Goal: Task Accomplishment & Management: Use online tool/utility

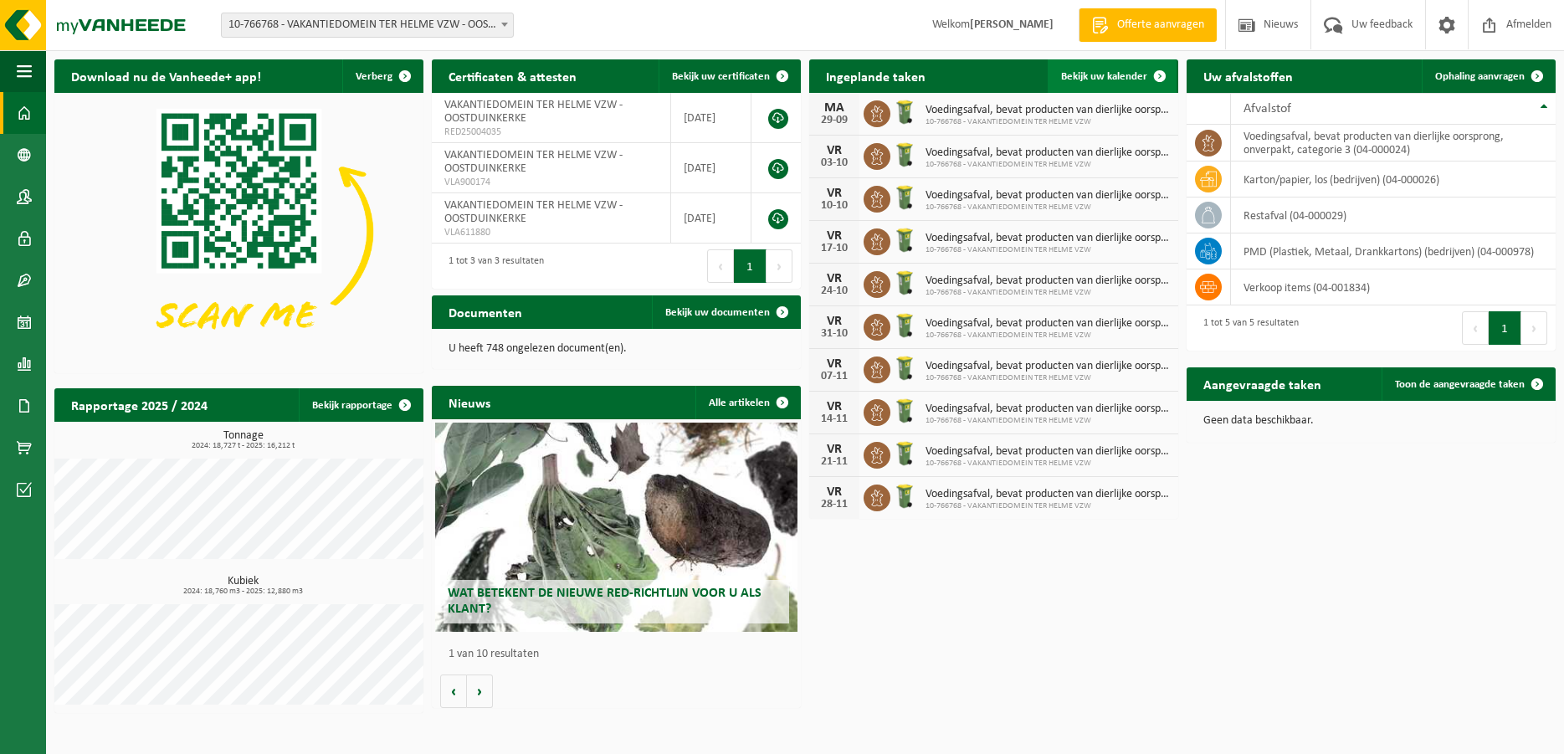
click at [1107, 74] on span "Bekijk uw kalender" at bounding box center [1104, 76] width 86 height 11
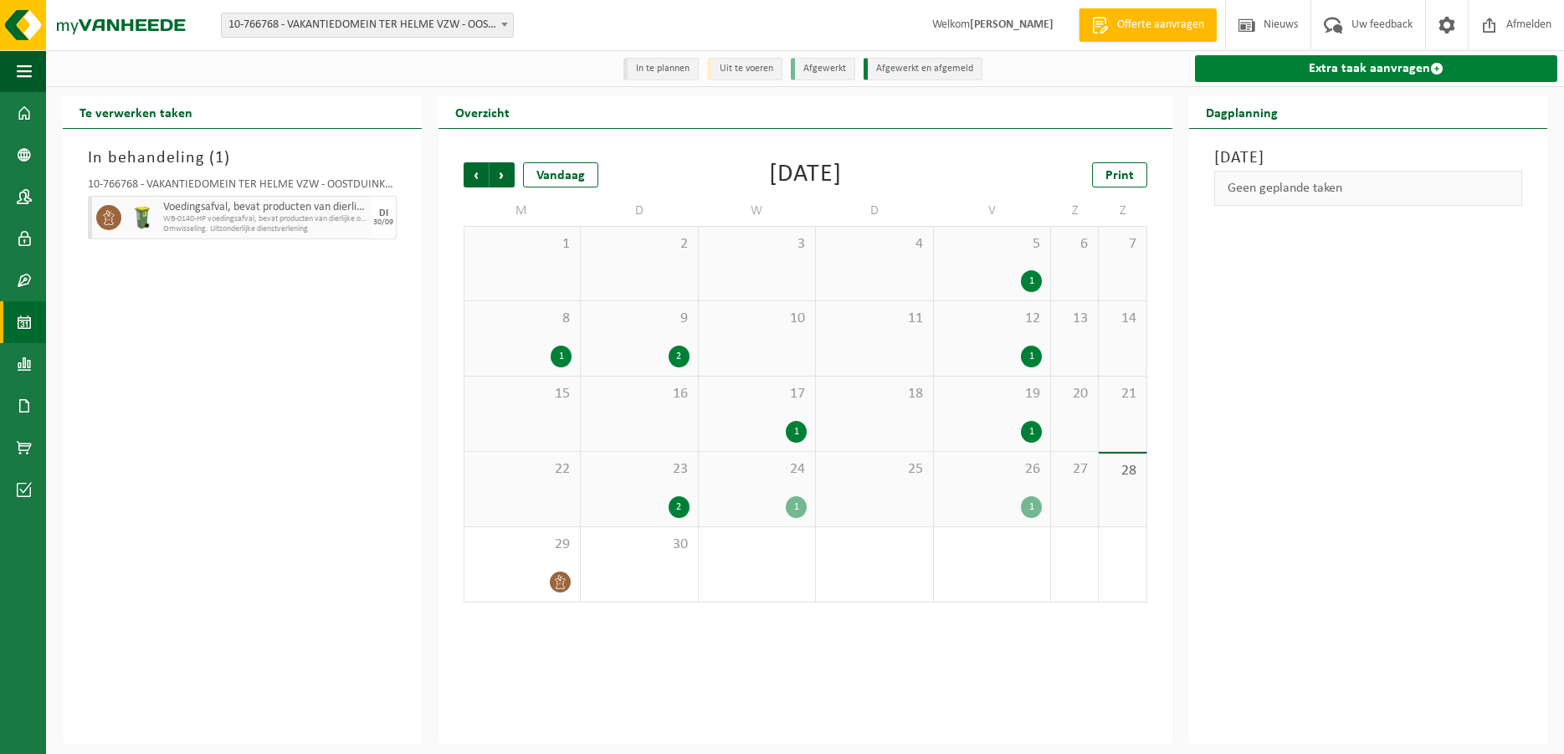
click at [1354, 66] on link "Extra taak aanvragen" at bounding box center [1376, 68] width 363 height 27
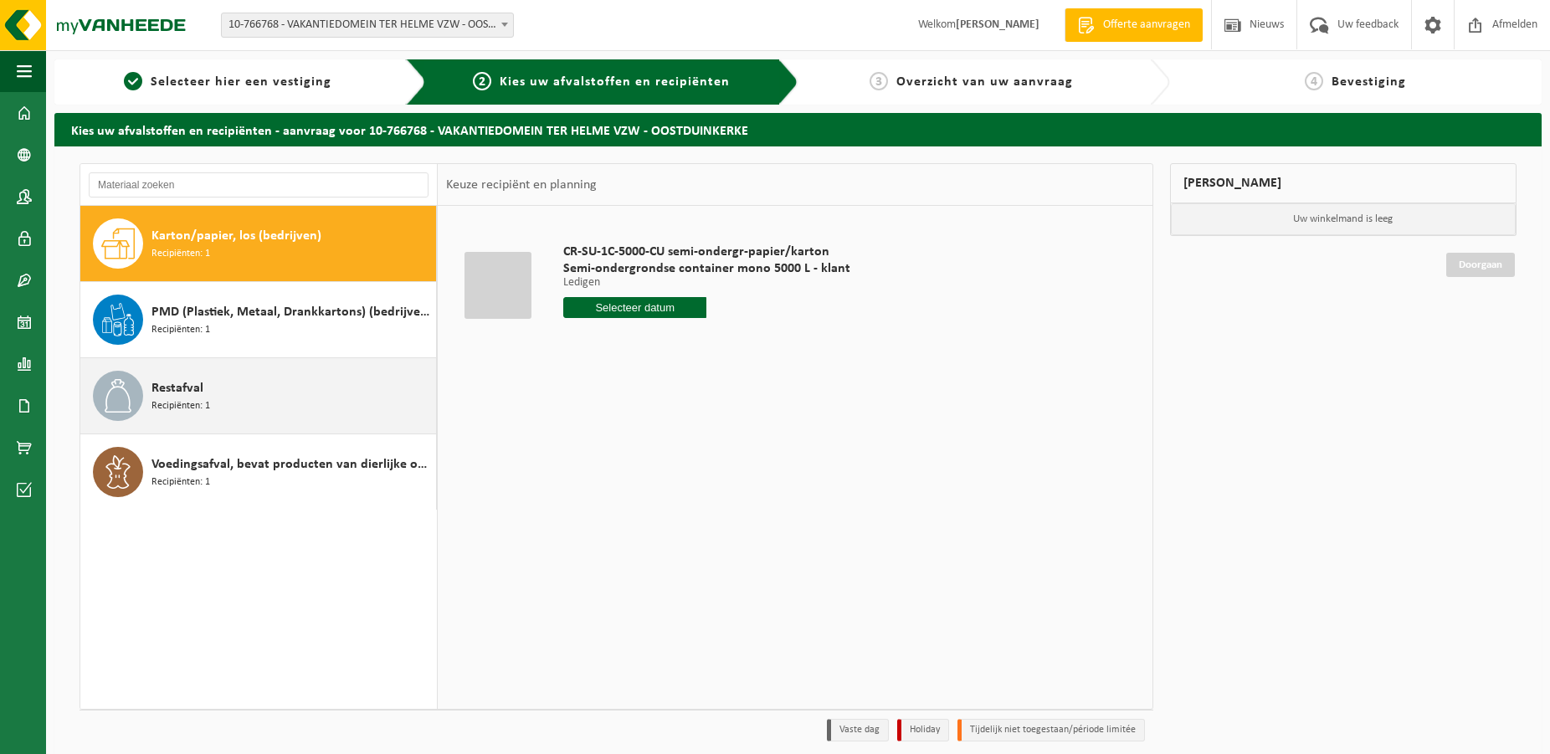
click at [186, 387] on span "Restafval" at bounding box center [178, 388] width 52 height 20
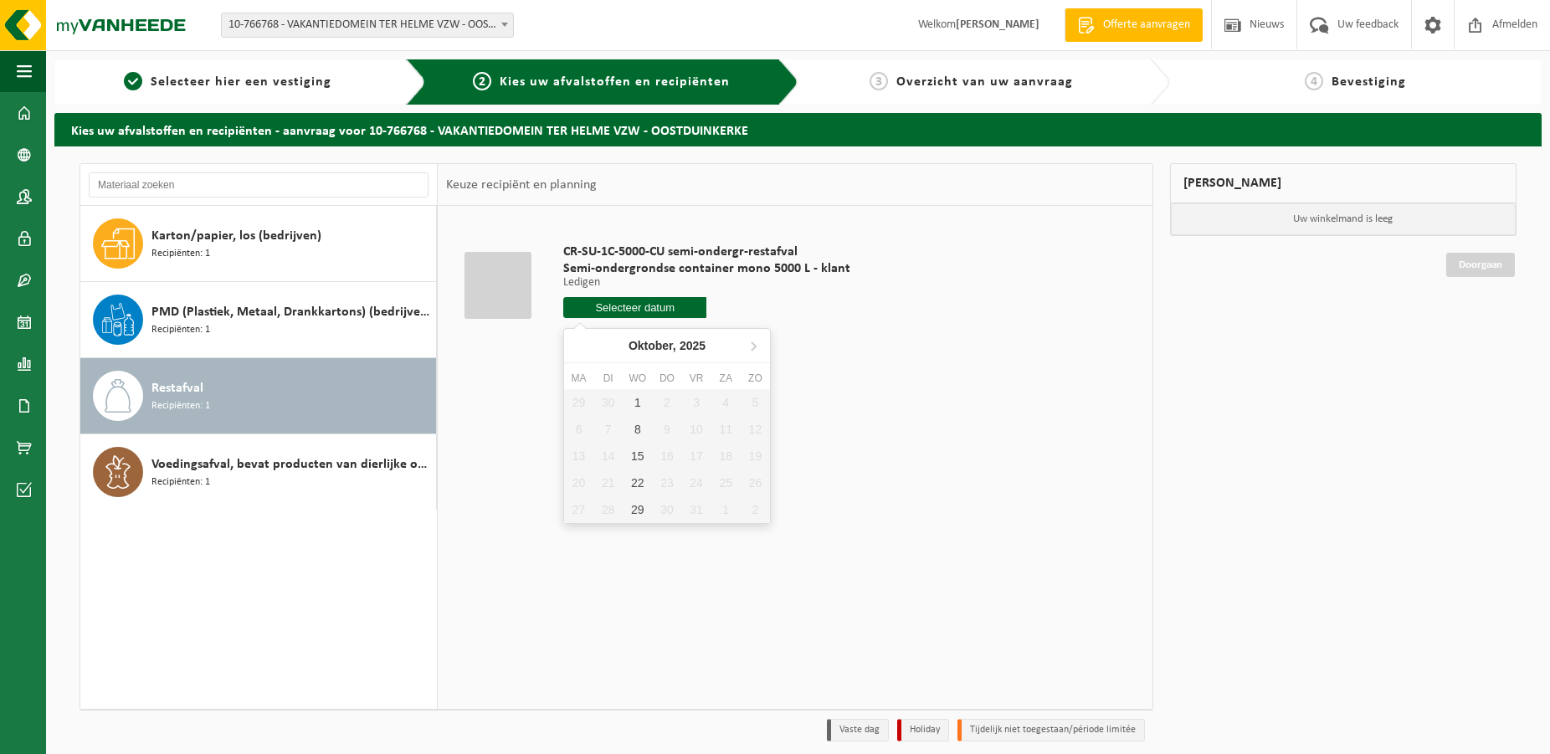
click at [633, 299] on input "text" at bounding box center [635, 307] width 144 height 21
click at [640, 407] on div "1" at bounding box center [637, 402] width 29 height 27
type input "Van 2025-10-01"
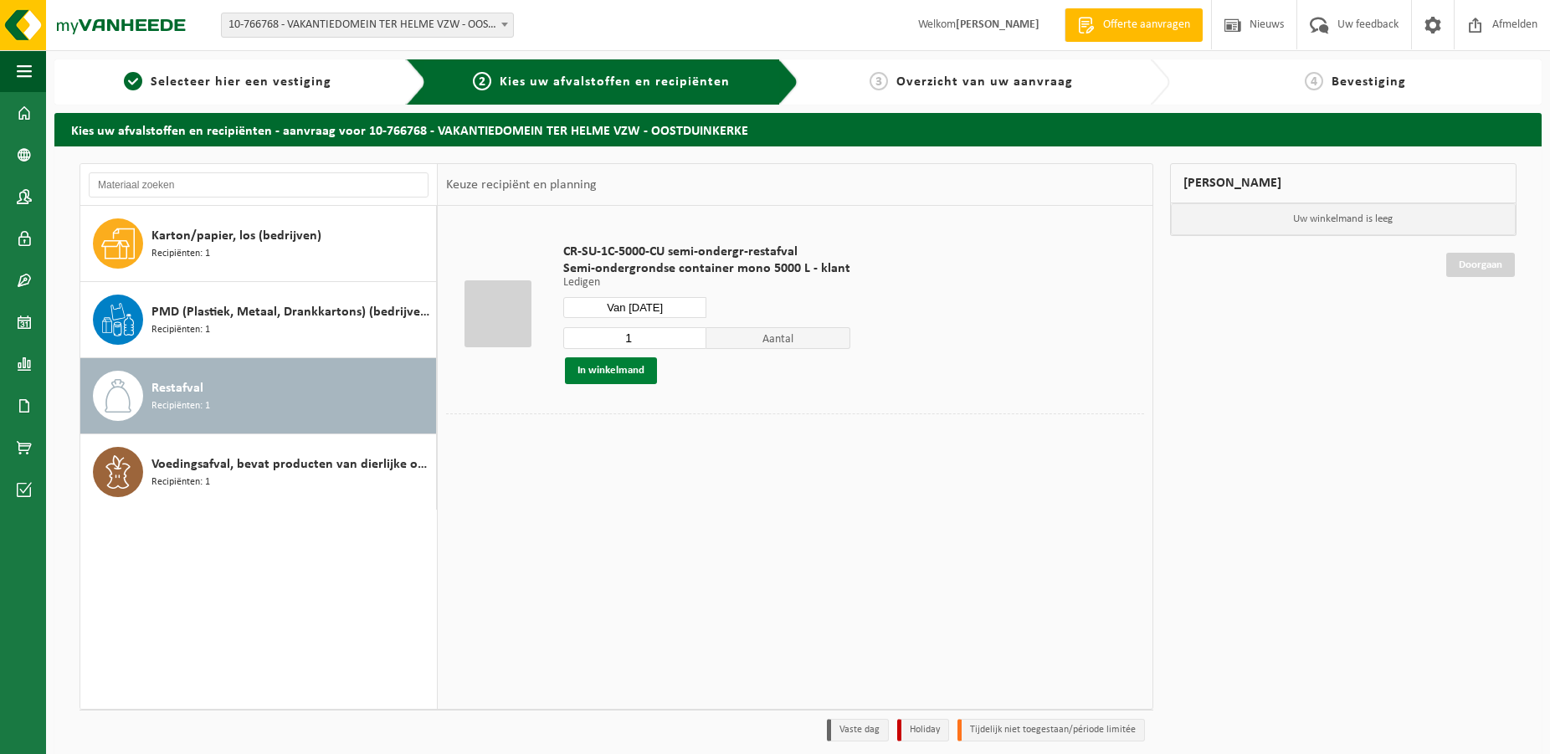
click at [620, 370] on button "In winkelmand" at bounding box center [611, 370] width 92 height 27
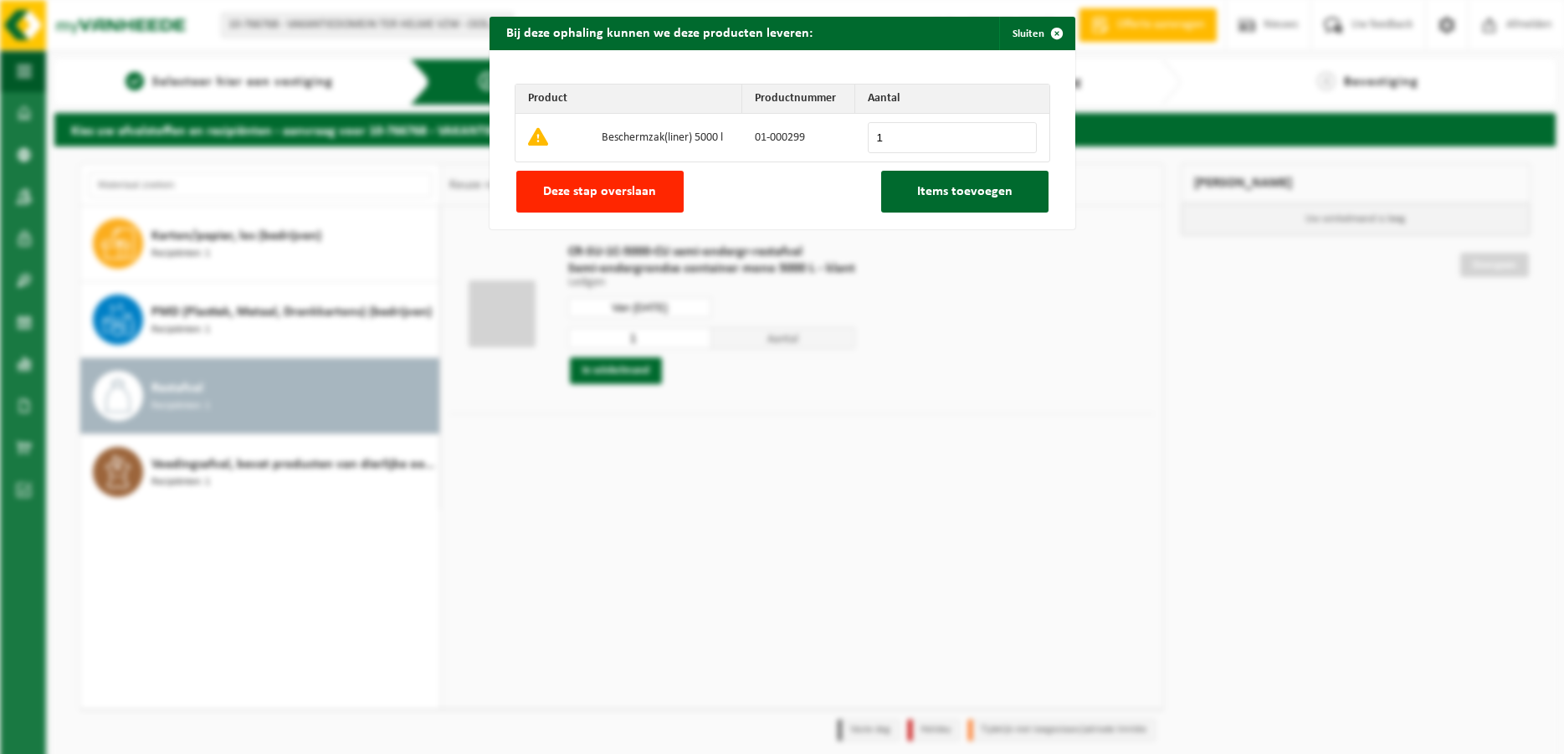
type input "1"
click at [1008, 136] on input "1" at bounding box center [952, 137] width 169 height 31
click at [947, 195] on span "Items toevoegen" at bounding box center [964, 191] width 95 height 13
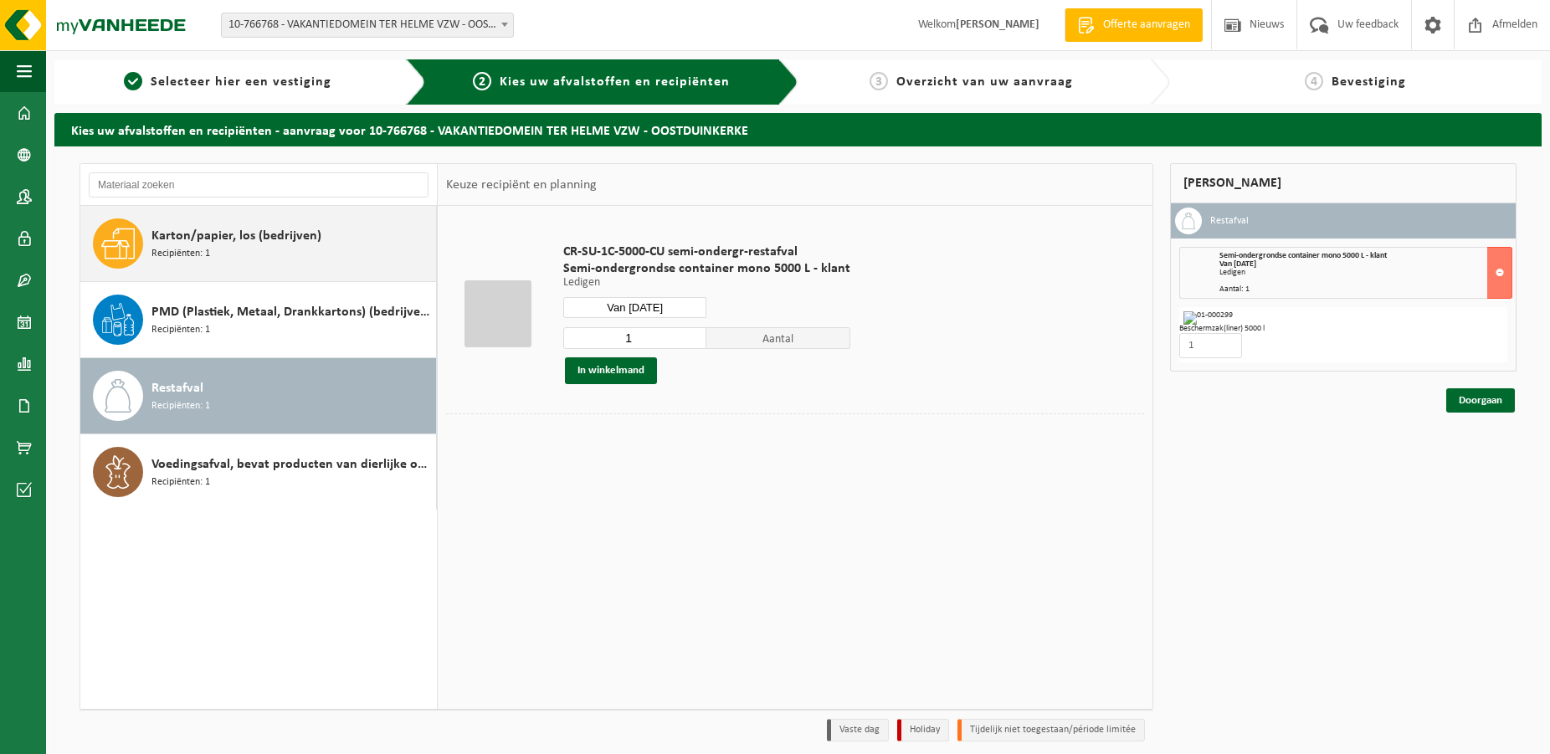
click at [204, 230] on span "Karton/papier, los (bedrijven)" at bounding box center [237, 236] width 170 height 20
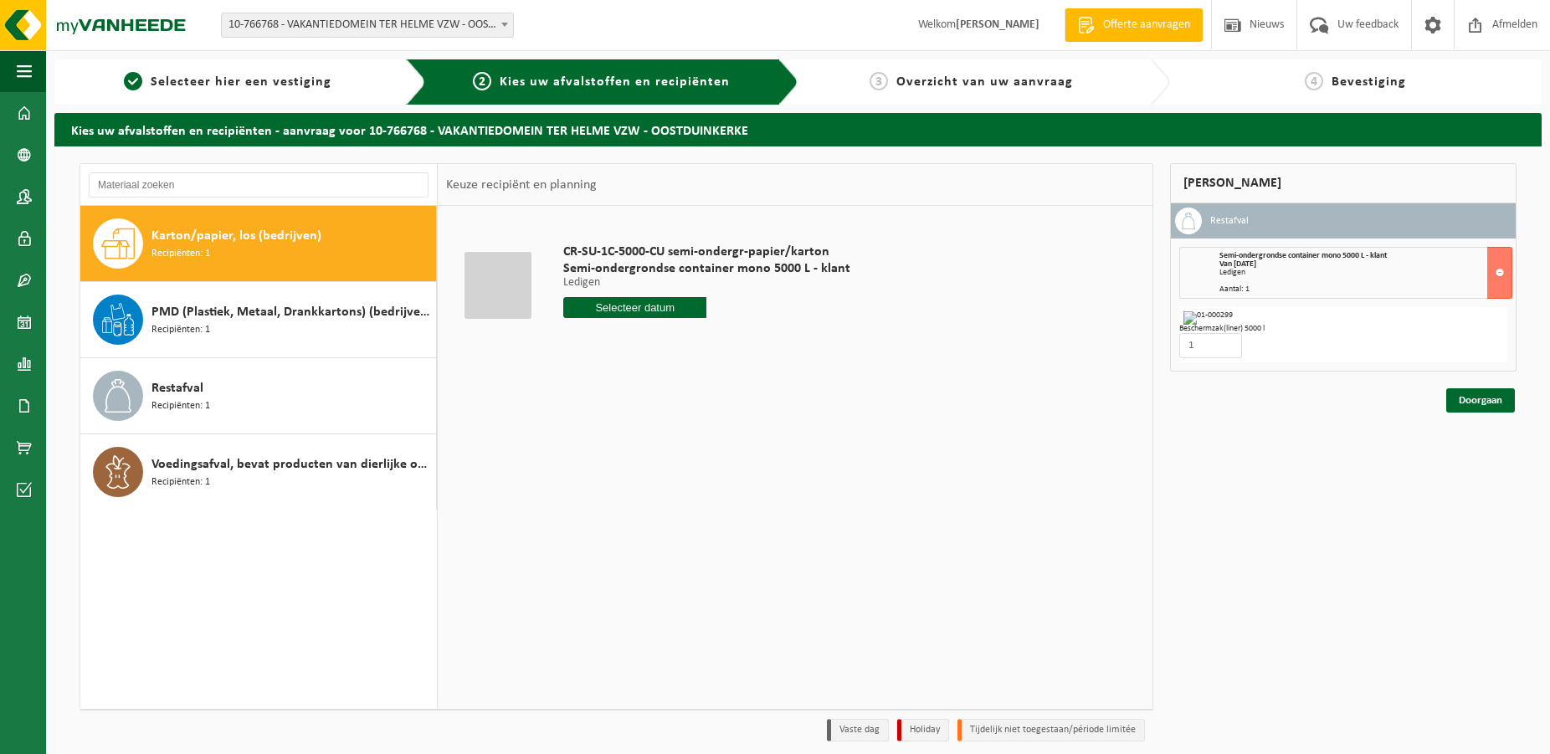
click at [608, 311] on input "text" at bounding box center [635, 307] width 144 height 21
click at [701, 405] on div "3" at bounding box center [696, 402] width 29 height 27
type input "Van 2025-10-03"
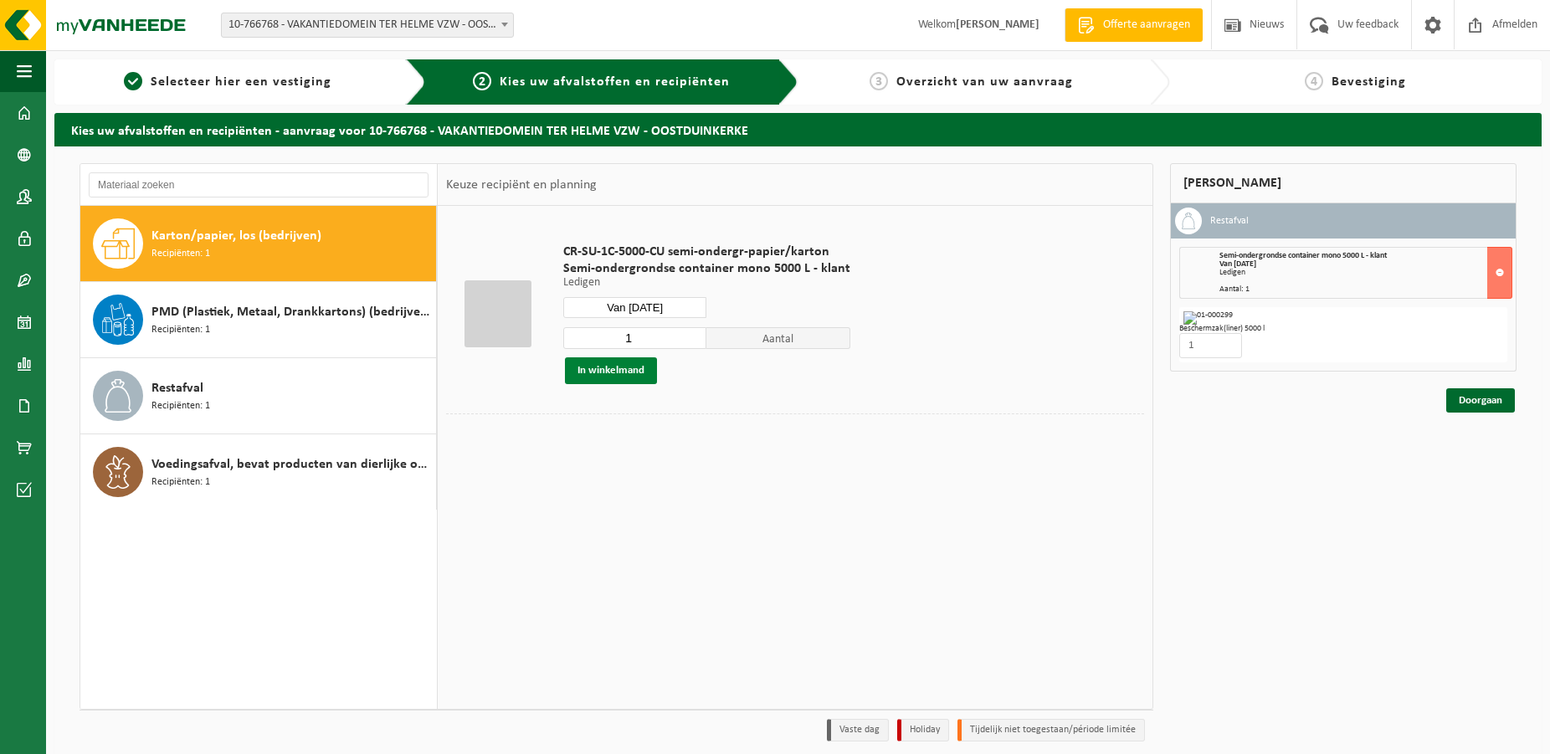
click at [621, 372] on button "In winkelmand" at bounding box center [611, 370] width 92 height 27
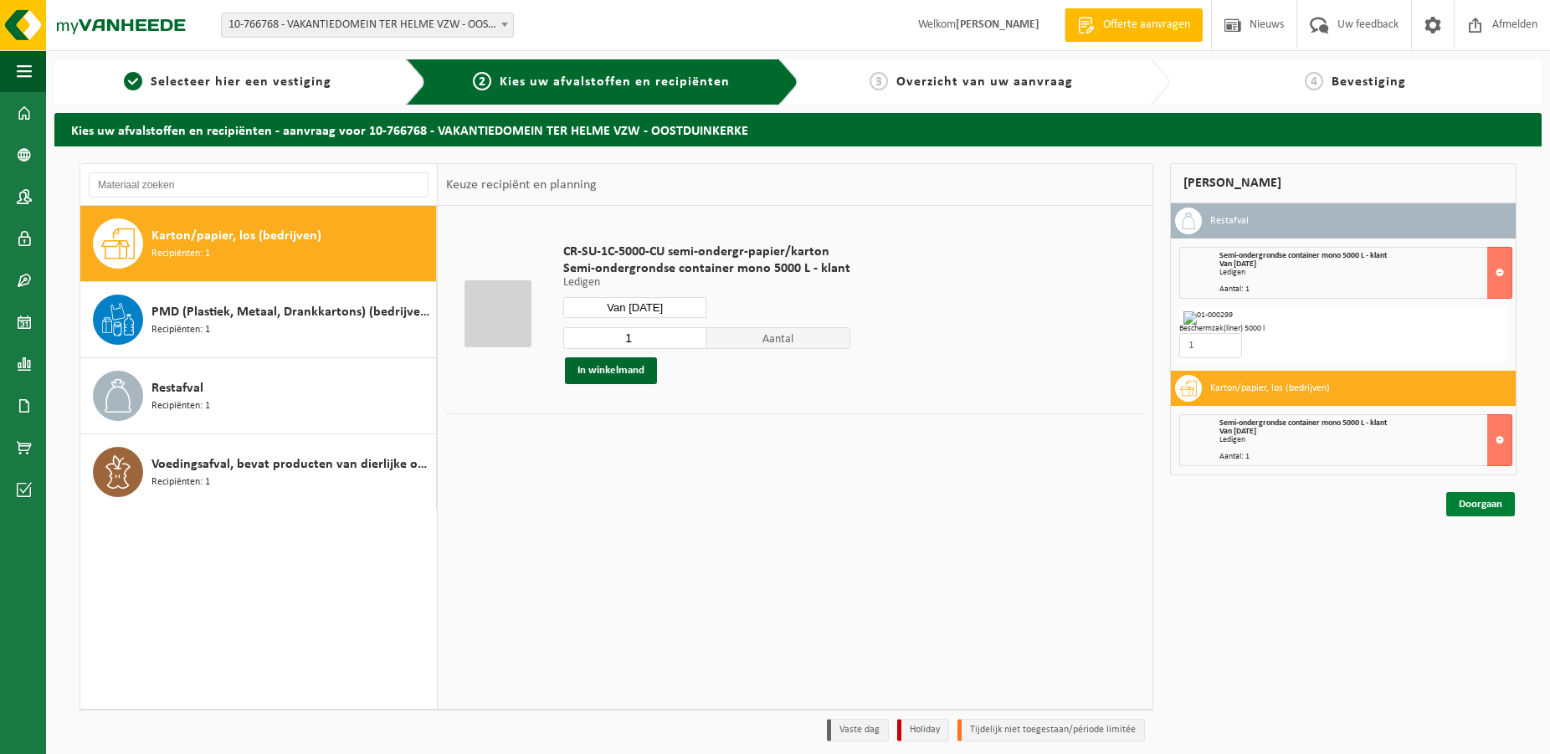
click at [1479, 500] on link "Doorgaan" at bounding box center [1480, 504] width 69 height 24
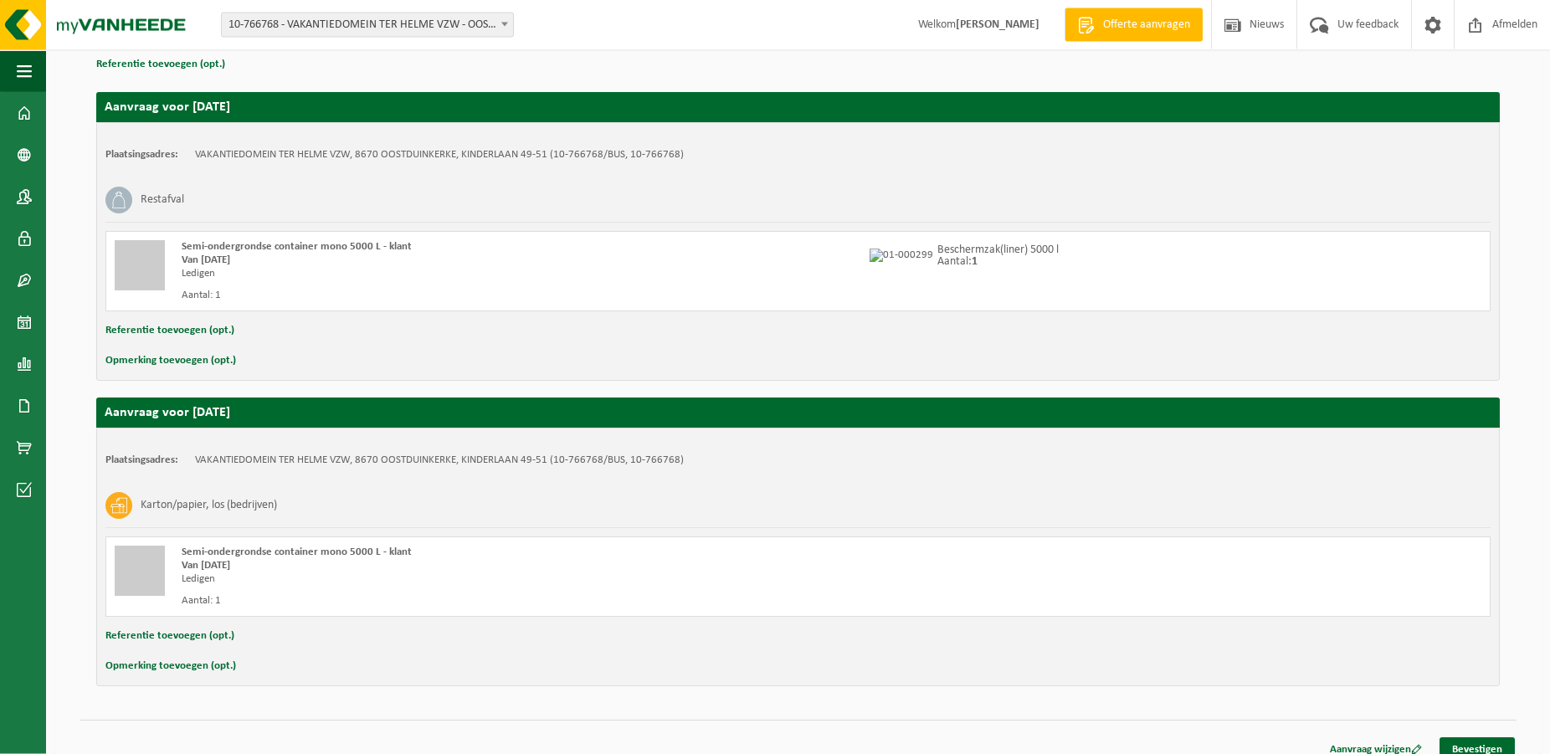
scroll to position [261, 0]
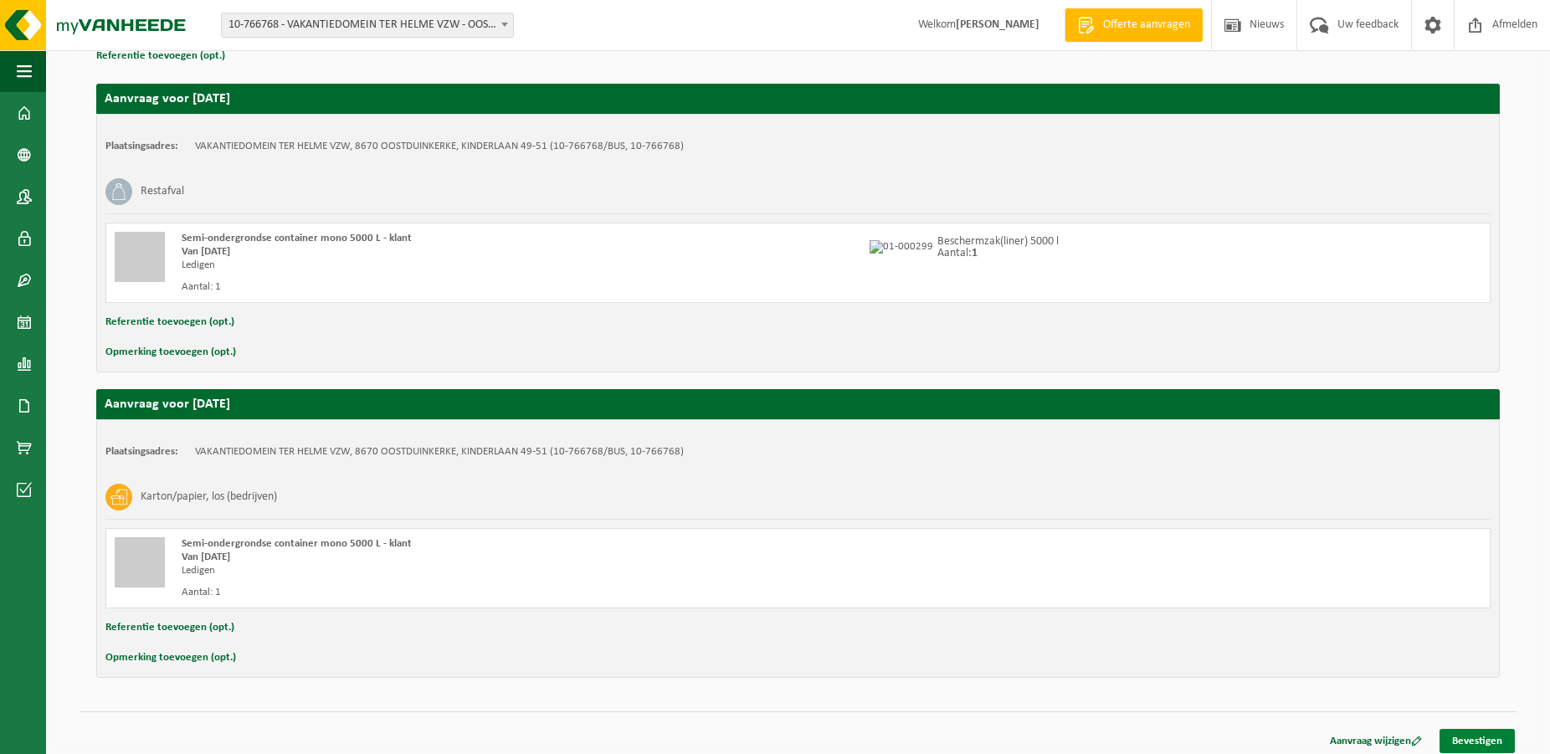
click at [1469, 740] on link "Bevestigen" at bounding box center [1477, 741] width 75 height 24
